Goal: Transaction & Acquisition: Purchase product/service

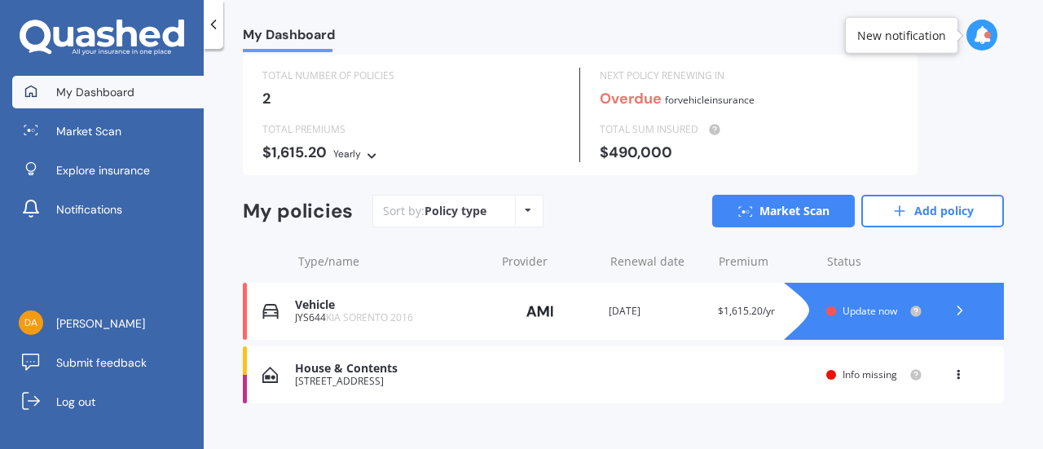
scroll to position [68, 0]
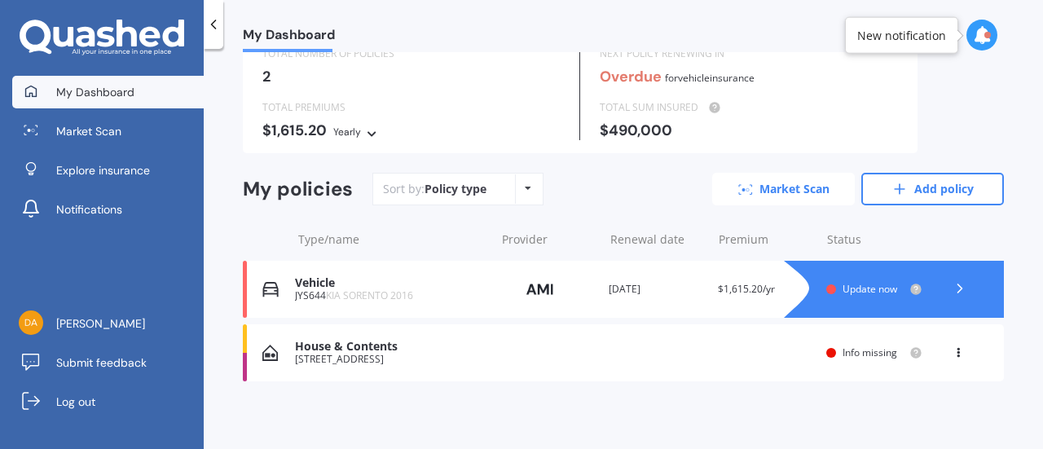
click at [748, 190] on link "Market Scan" at bounding box center [783, 189] width 143 height 33
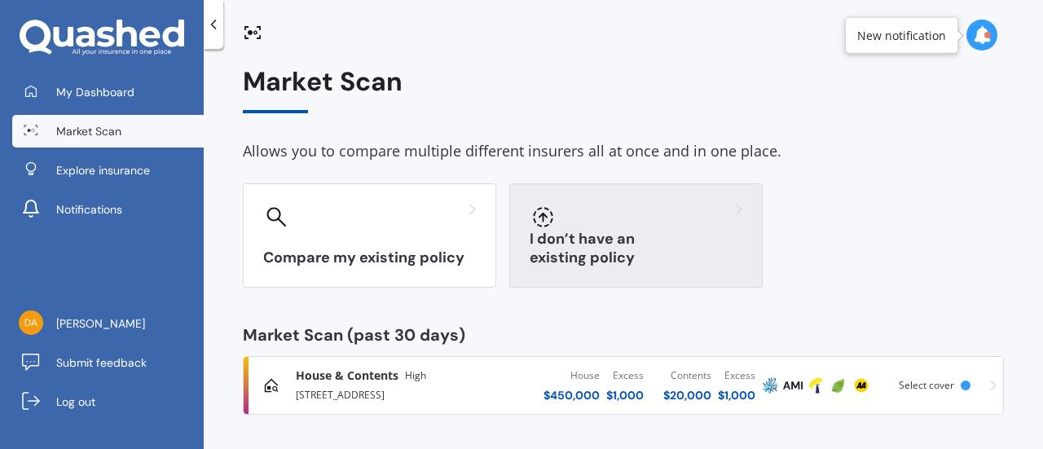
scroll to position [7, 0]
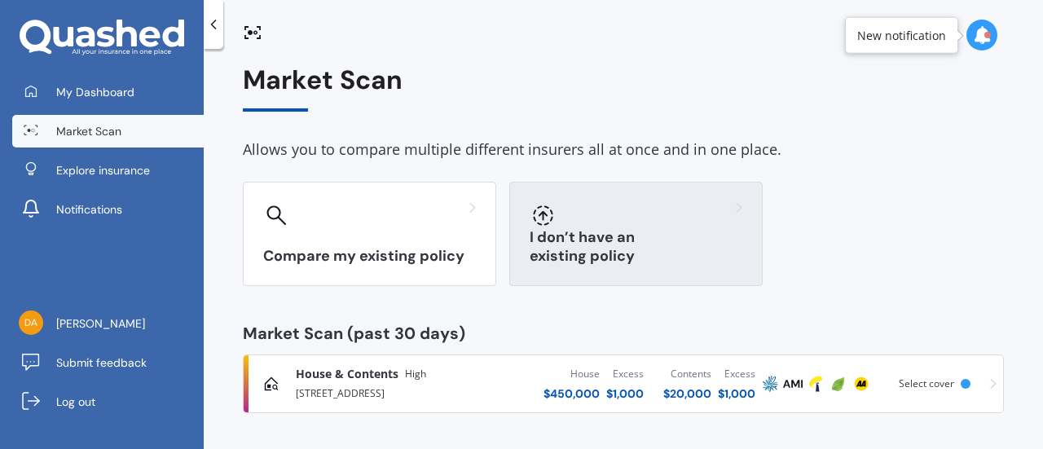
click at [582, 224] on div at bounding box center [636, 215] width 213 height 26
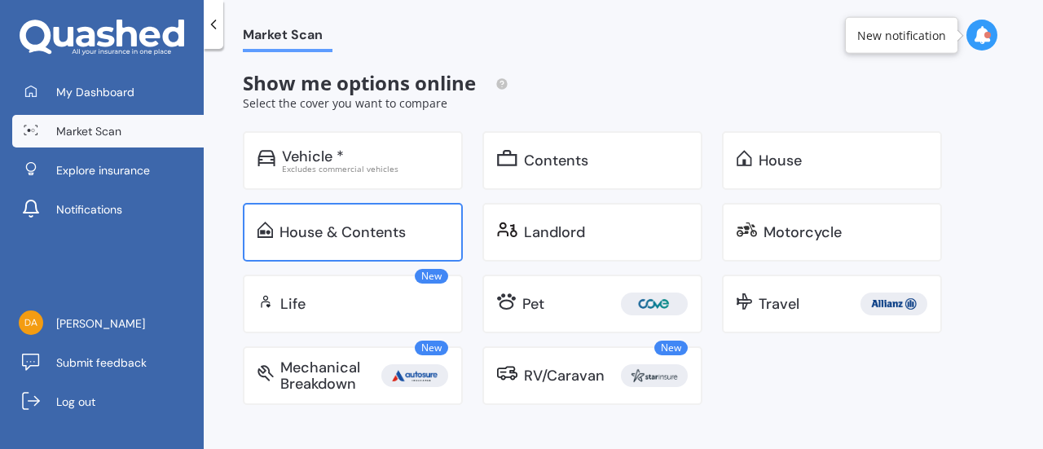
click at [376, 235] on div "House & Contents" at bounding box center [342, 232] width 126 height 16
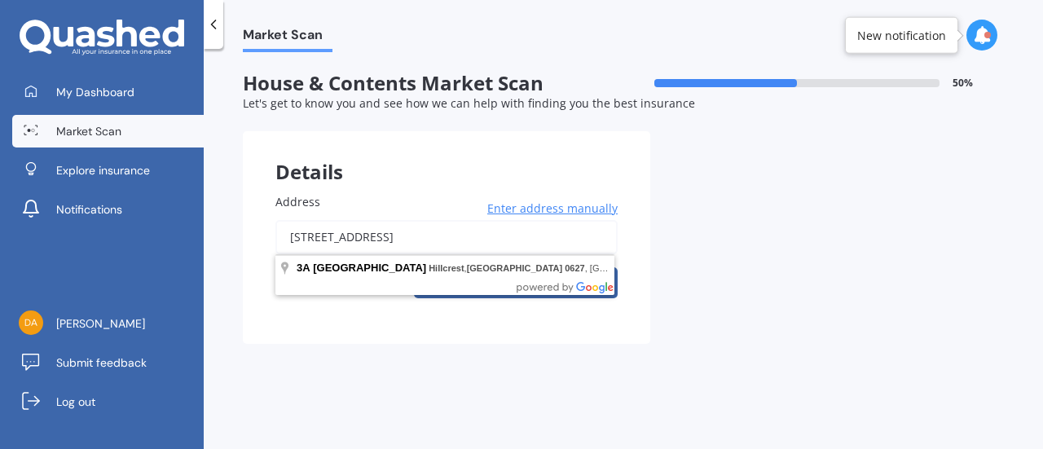
click at [297, 242] on input "[STREET_ADDRESS]" at bounding box center [446, 237] width 342 height 34
type input "[STREET_ADDRESS]"
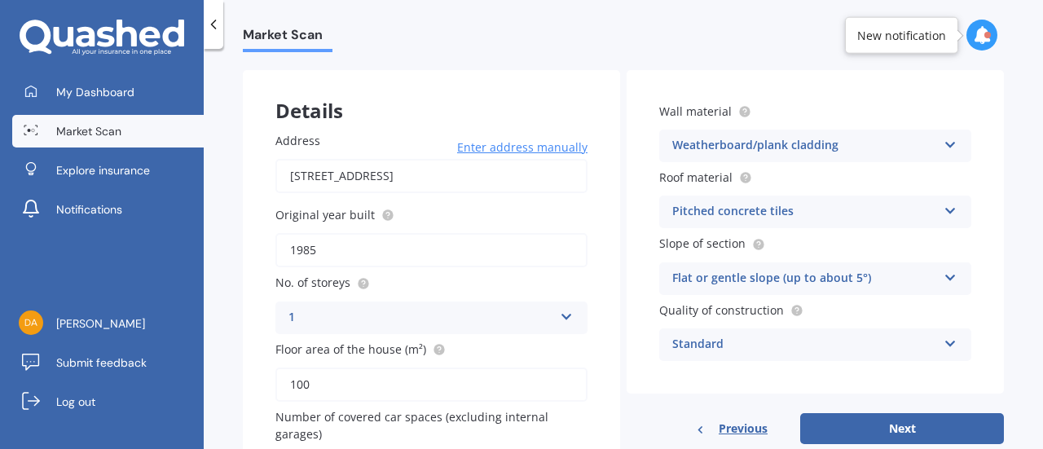
scroll to position [173, 0]
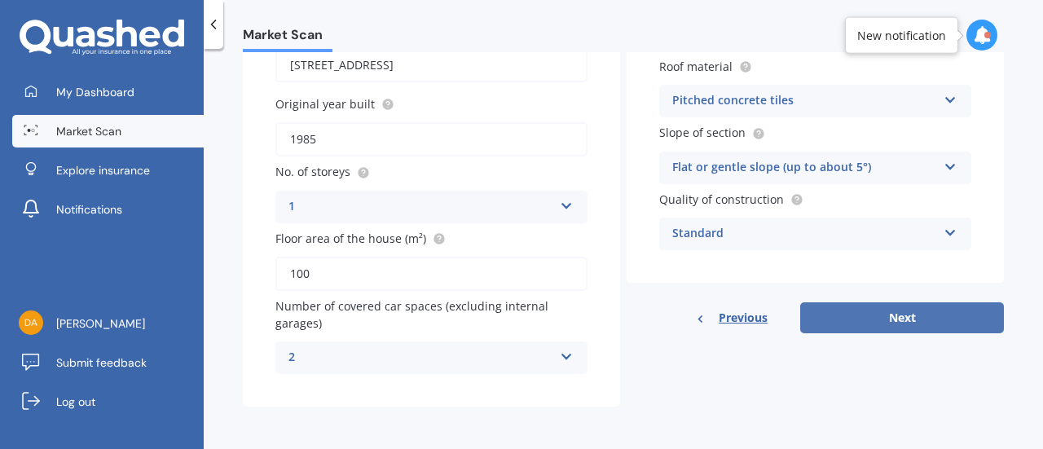
click at [905, 306] on button "Next" at bounding box center [902, 317] width 204 height 31
select select "19"
select select "09"
select select "1989"
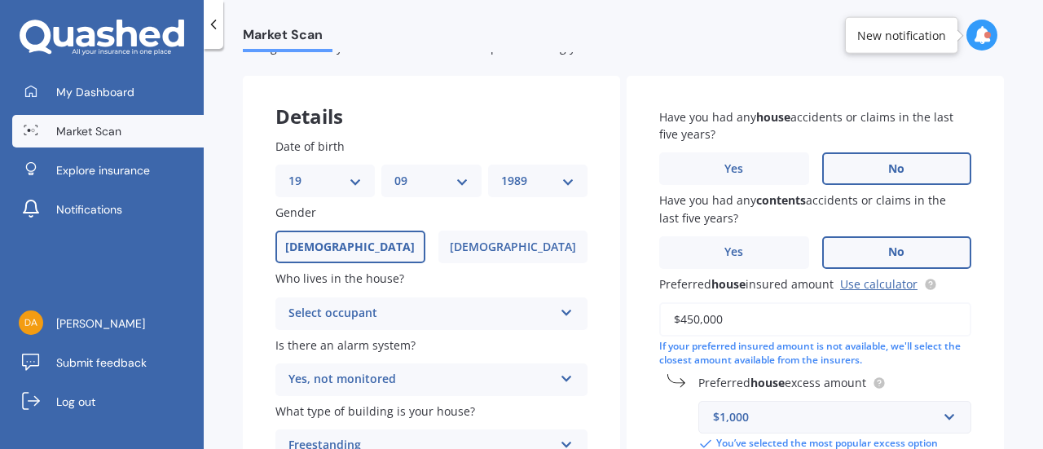
scroll to position [81, 0]
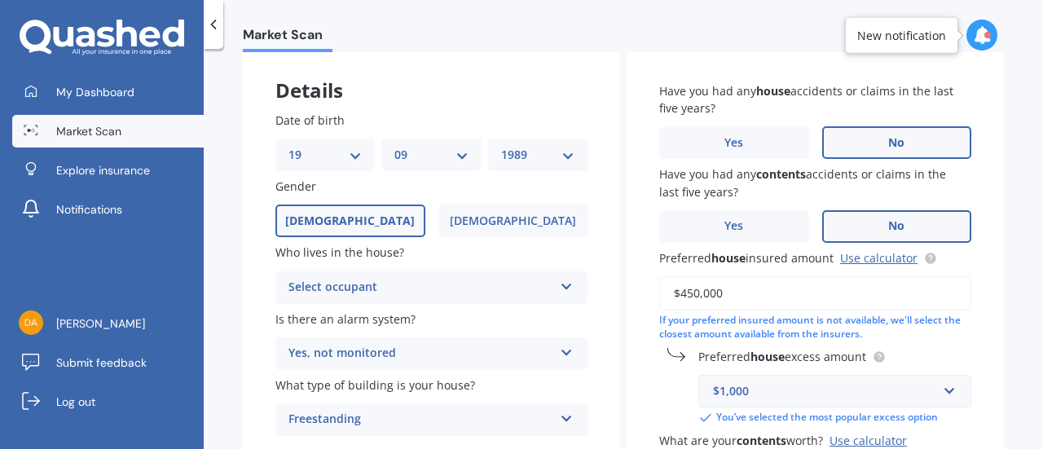
click at [433, 285] on div "Select occupant" at bounding box center [420, 288] width 265 height 20
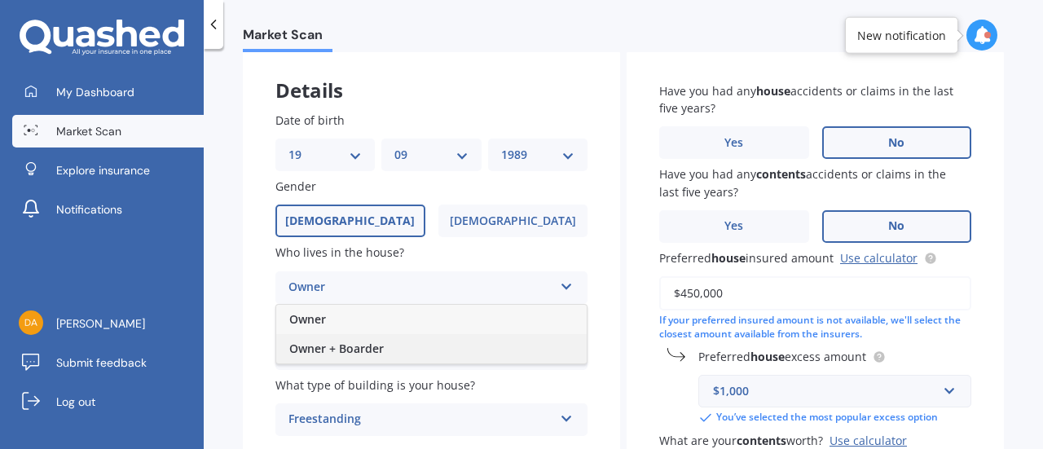
click at [373, 354] on span "Owner + Boarder" at bounding box center [336, 348] width 95 height 15
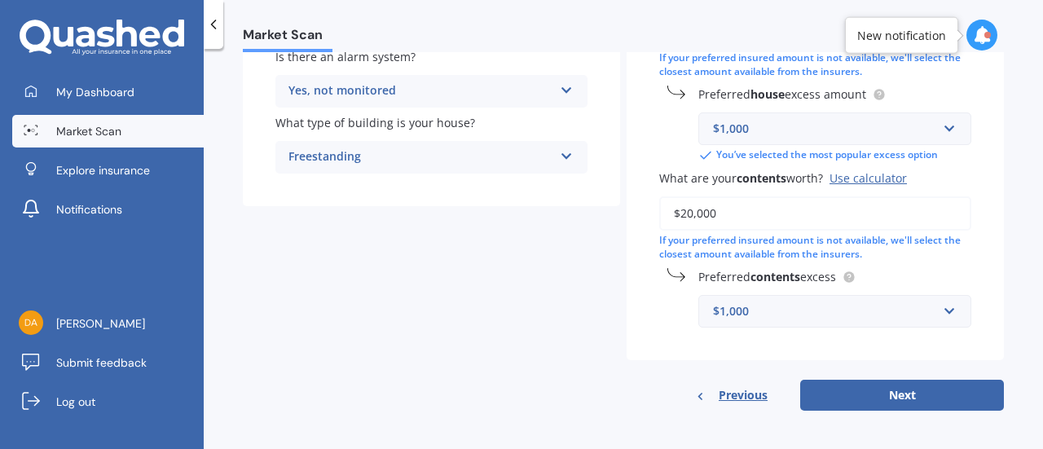
scroll to position [350, 0]
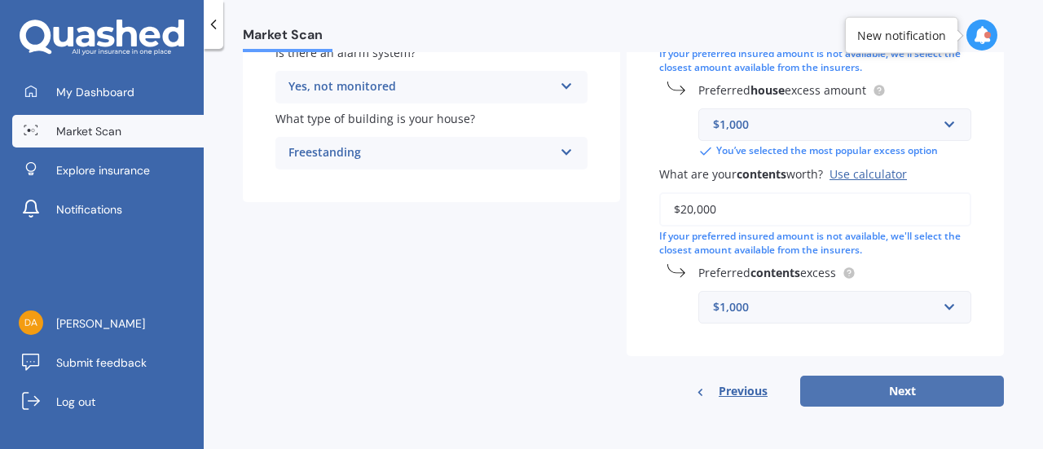
click at [874, 388] on button "Next" at bounding box center [902, 391] width 204 height 31
select select "19"
select select "09"
select select "1989"
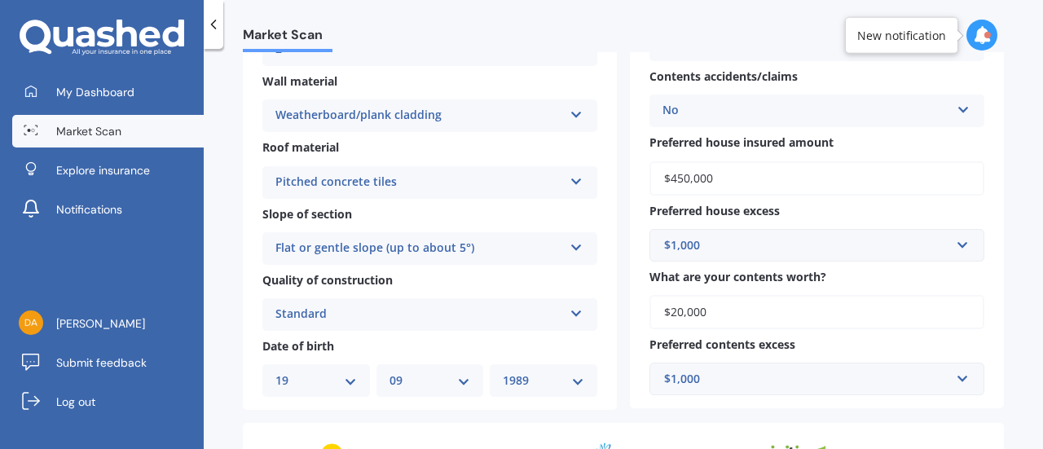
scroll to position [644, 0]
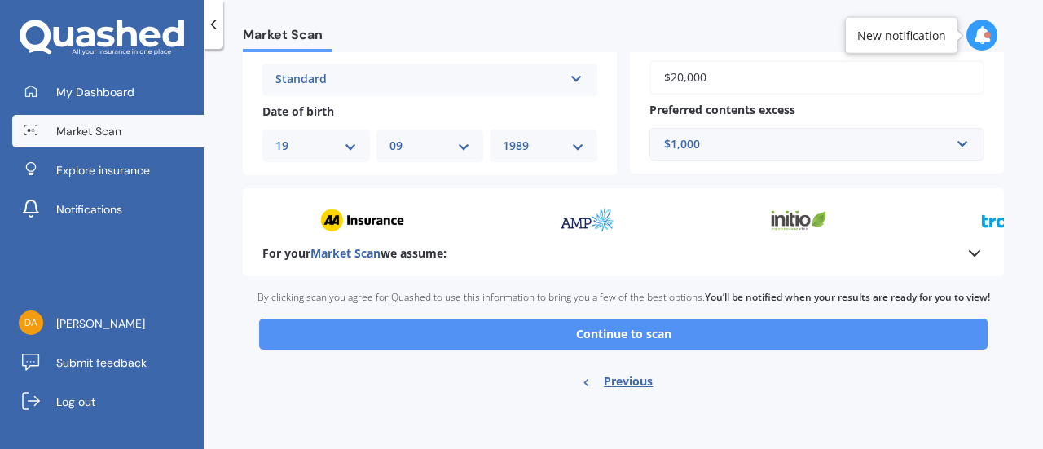
click at [596, 337] on button "Continue to scan" at bounding box center [623, 334] width 728 height 31
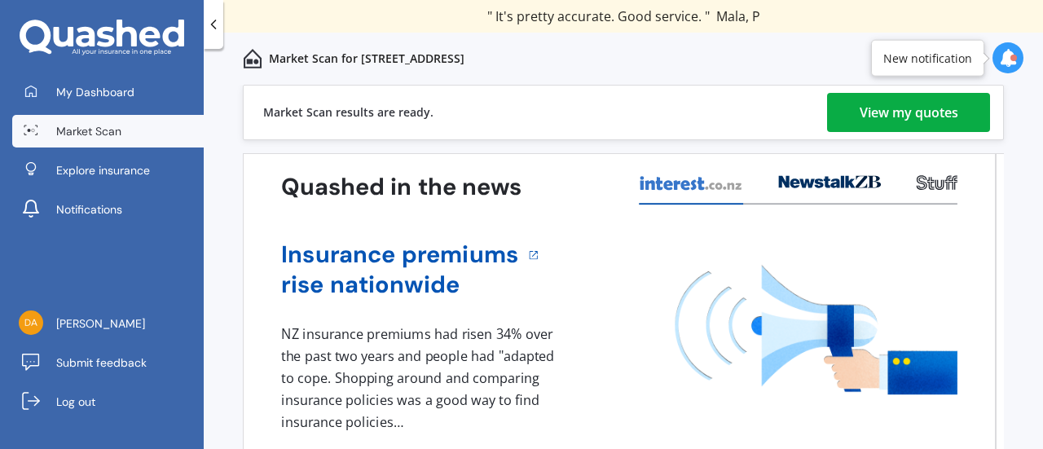
click at [860, 110] on div "View my quotes" at bounding box center [909, 112] width 99 height 39
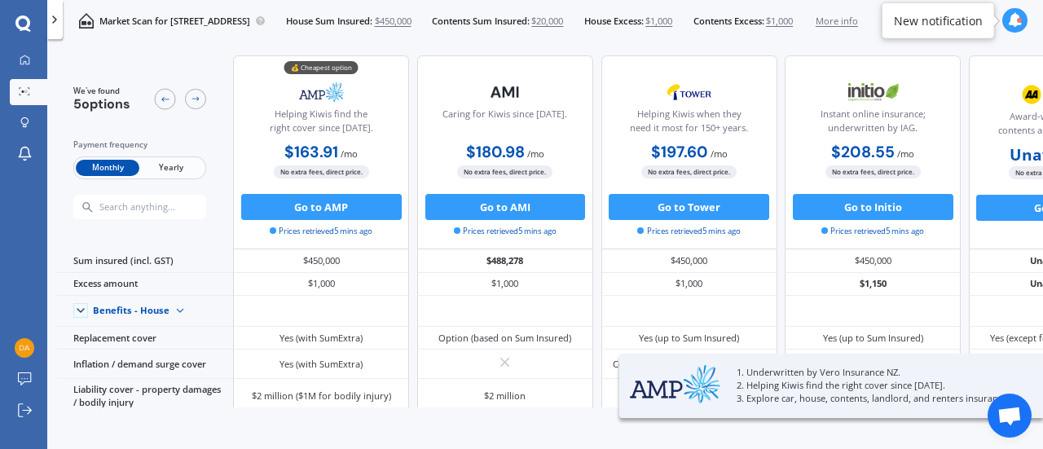
click at [171, 170] on span "Yearly" at bounding box center [171, 168] width 64 height 17
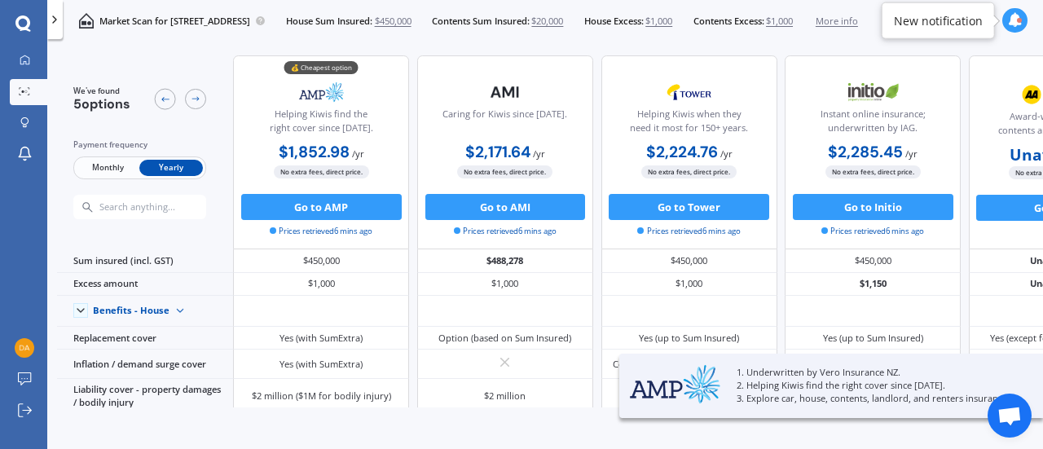
click at [106, 167] on span "Monthly" at bounding box center [108, 168] width 64 height 17
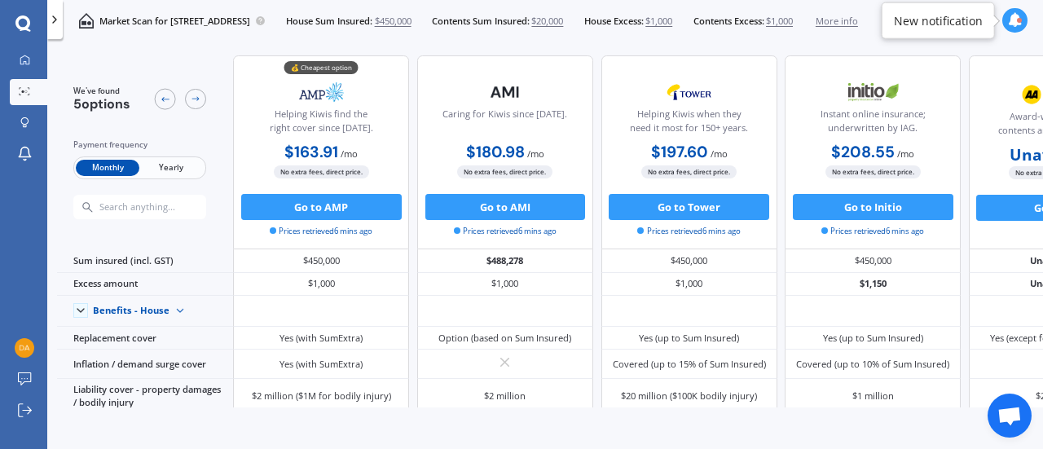
click at [163, 171] on span "Yearly" at bounding box center [171, 168] width 64 height 17
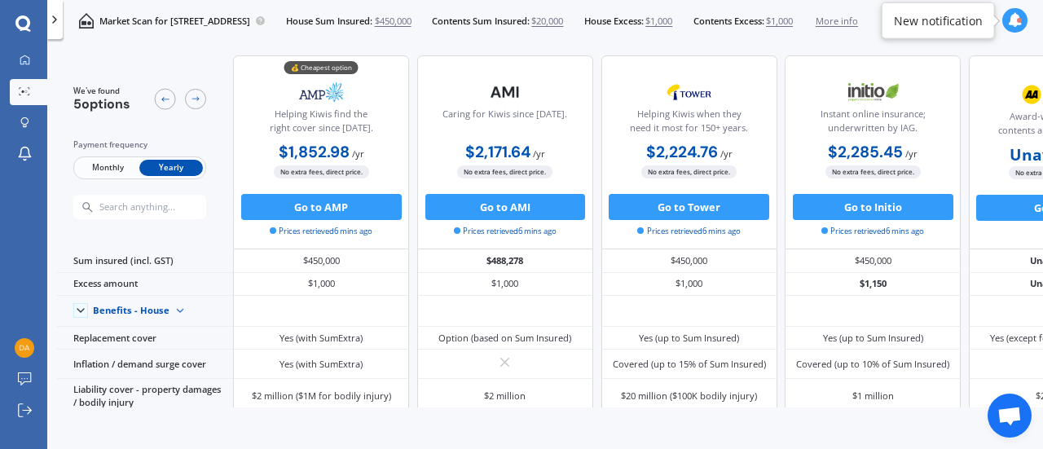
click at [117, 162] on span "Monthly" at bounding box center [108, 168] width 64 height 17
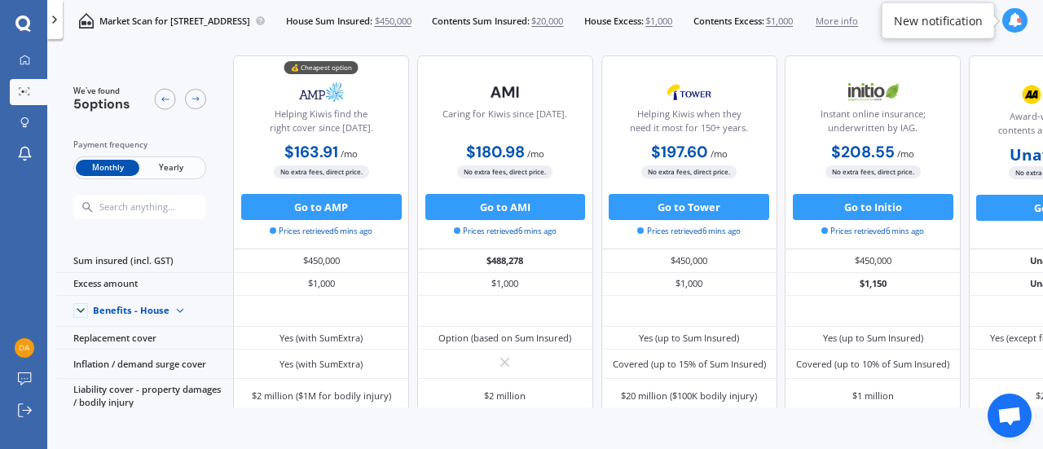
click at [180, 156] on div "Payment frequency Monthly Yearly" at bounding box center [139, 179] width 133 height 81
click at [169, 167] on span "Yearly" at bounding box center [171, 168] width 64 height 17
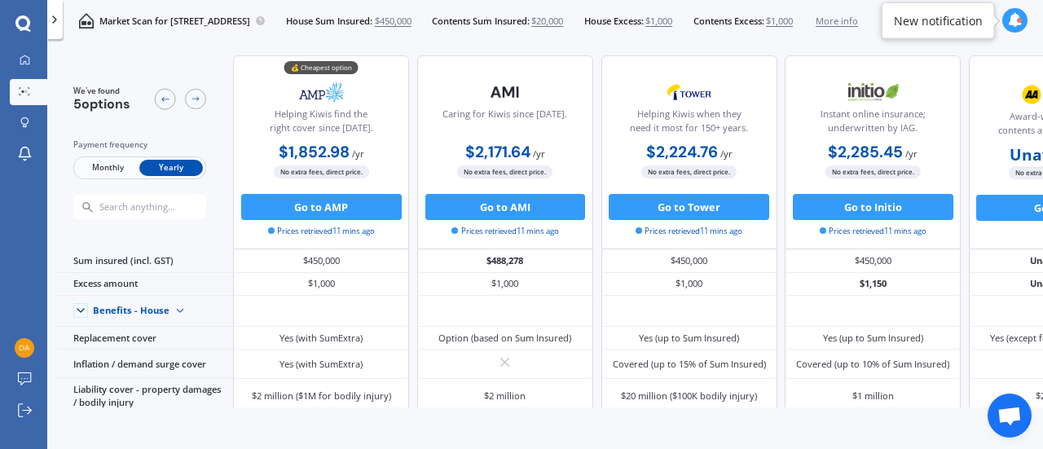
click at [116, 174] on span "Monthly" at bounding box center [108, 168] width 64 height 17
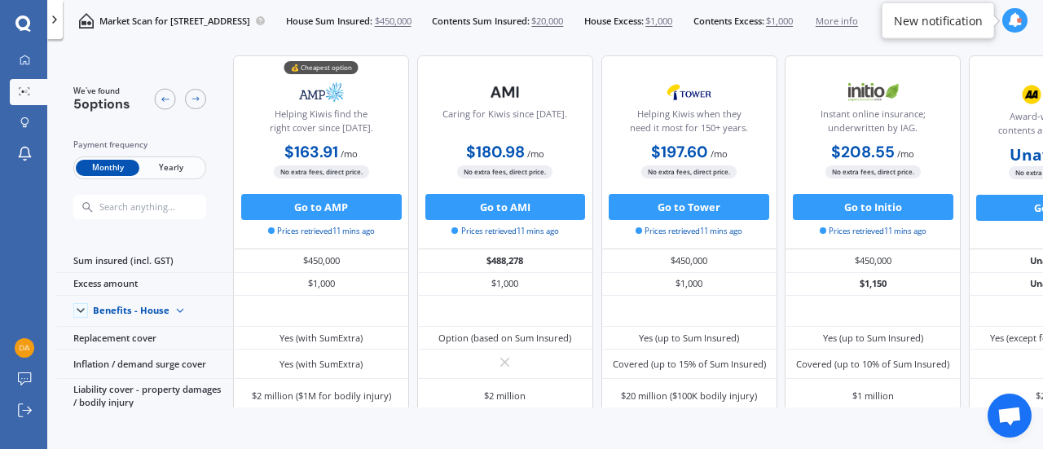
click at [160, 170] on span "Yearly" at bounding box center [171, 168] width 64 height 17
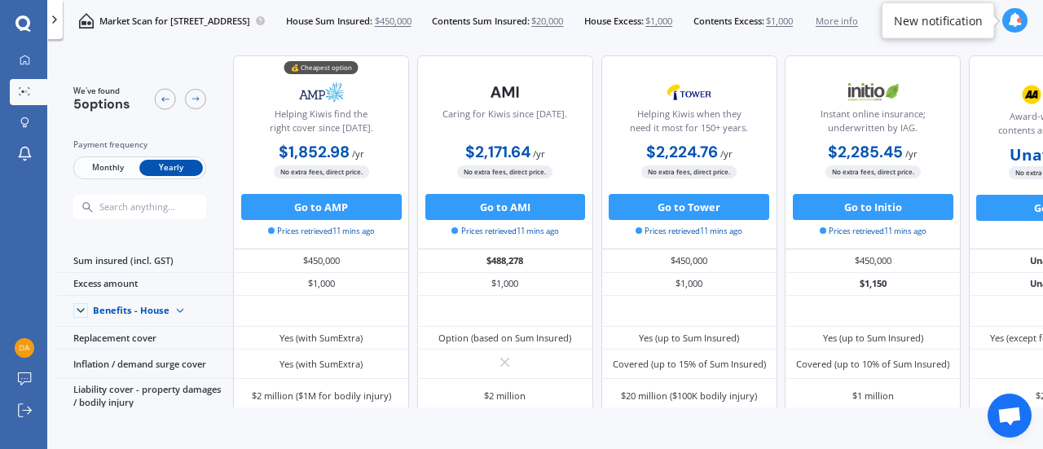
click at [112, 162] on span "Monthly" at bounding box center [108, 168] width 64 height 17
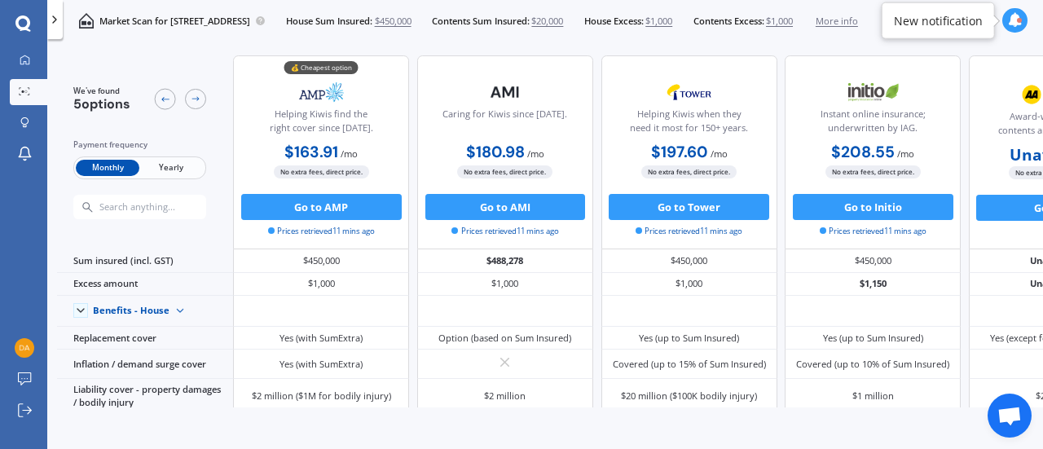
click at [176, 162] on span "Yearly" at bounding box center [171, 168] width 64 height 17
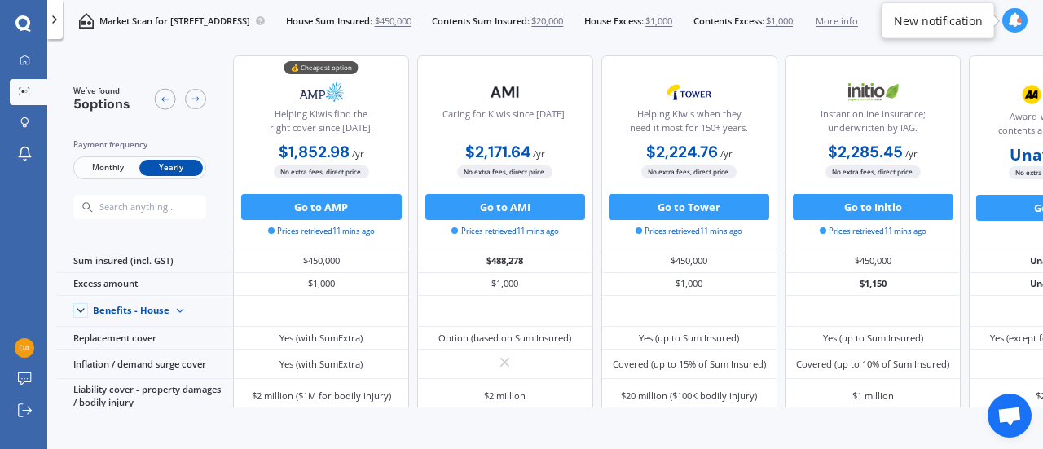
click at [90, 164] on span "Monthly" at bounding box center [108, 168] width 64 height 17
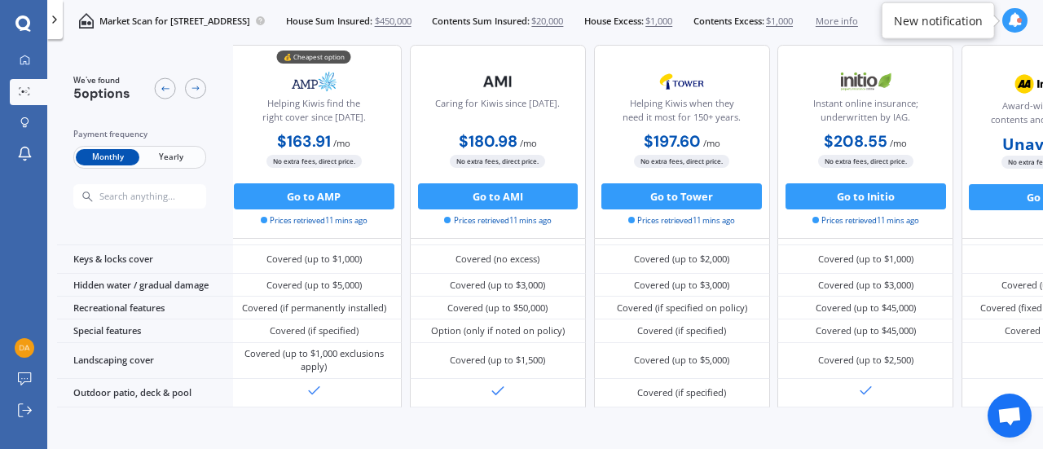
scroll to position [803, 10]
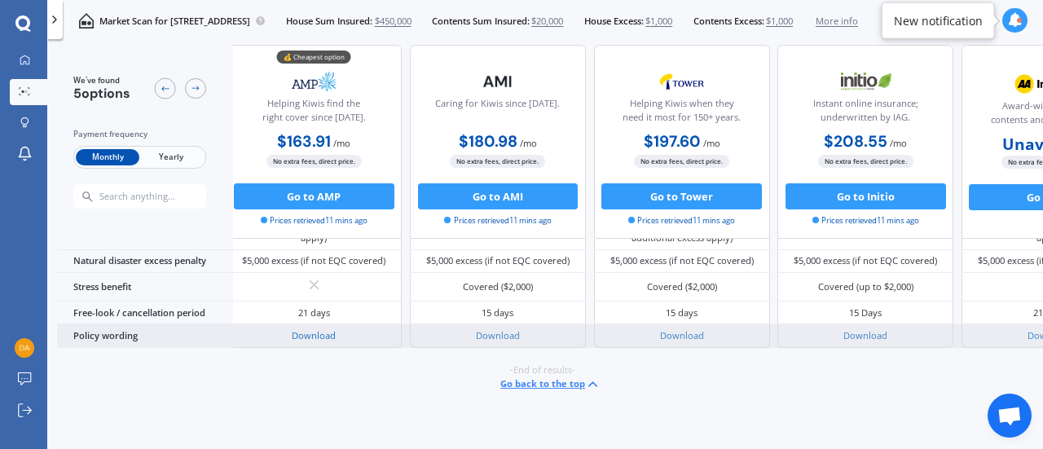
click at [306, 333] on link "Download" at bounding box center [314, 335] width 44 height 12
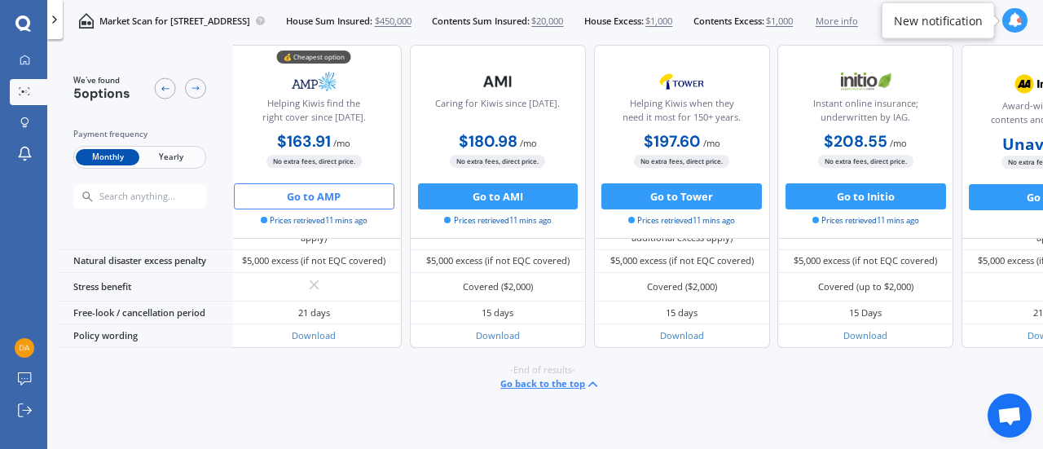
click at [333, 187] on button "Go to AMP" at bounding box center [314, 196] width 161 height 26
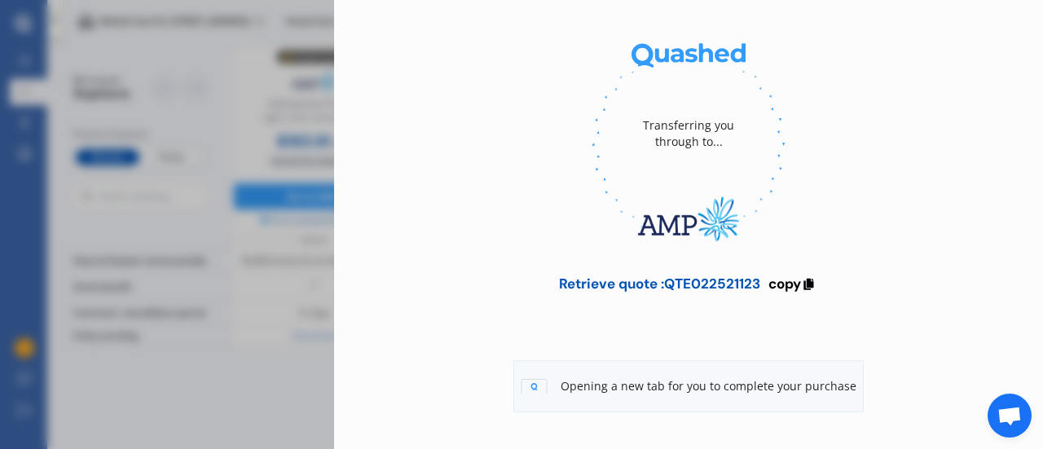
scroll to position [188, 0]
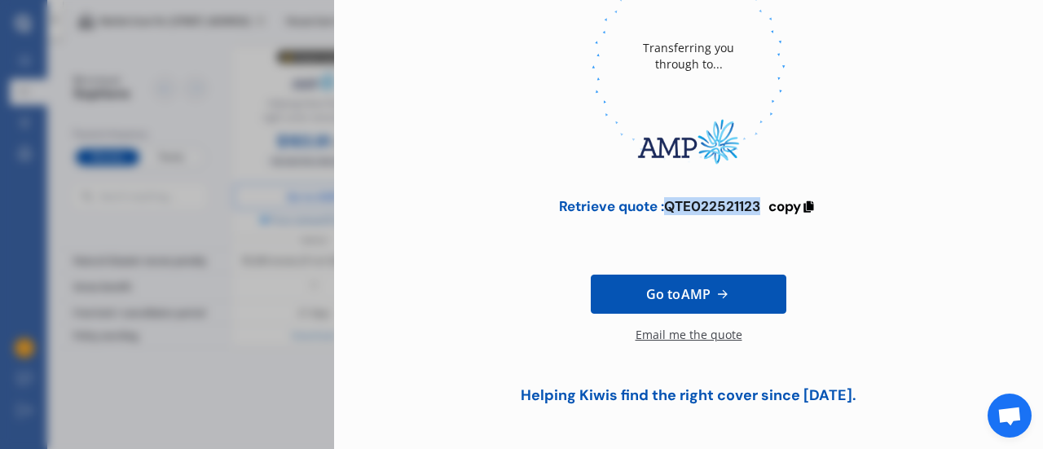
drag, startPoint x: 756, startPoint y: 203, endPoint x: 666, endPoint y: 201, distance: 90.5
click at [666, 201] on div "Retrieve quote : QTE022521123" at bounding box center [659, 206] width 201 height 16
copy div "QTE022521123"
click at [697, 289] on span "Go to AMP" at bounding box center [678, 294] width 64 height 20
click at [675, 337] on div "Email me the quote" at bounding box center [689, 343] width 107 height 33
